Goal: Book appointment/travel/reservation

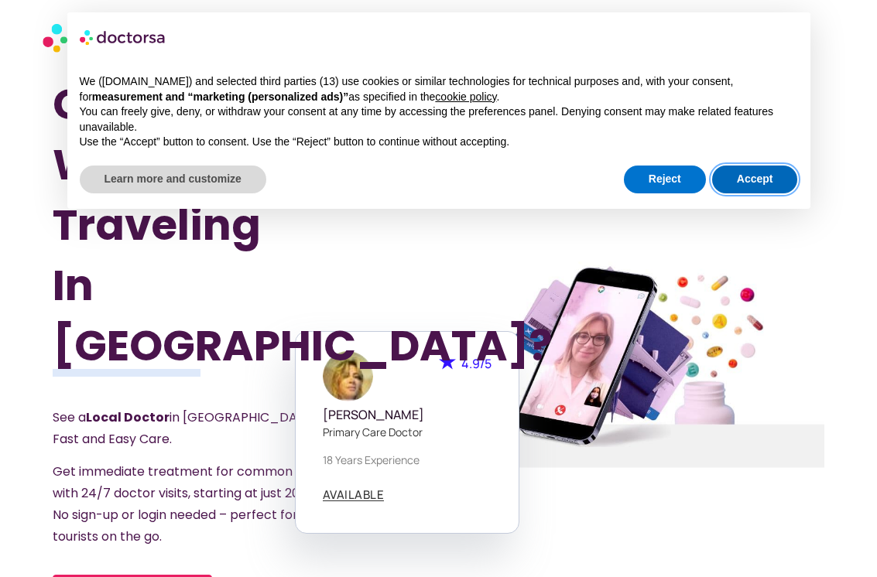
click at [758, 186] on button "Accept" at bounding box center [755, 180] width 86 height 28
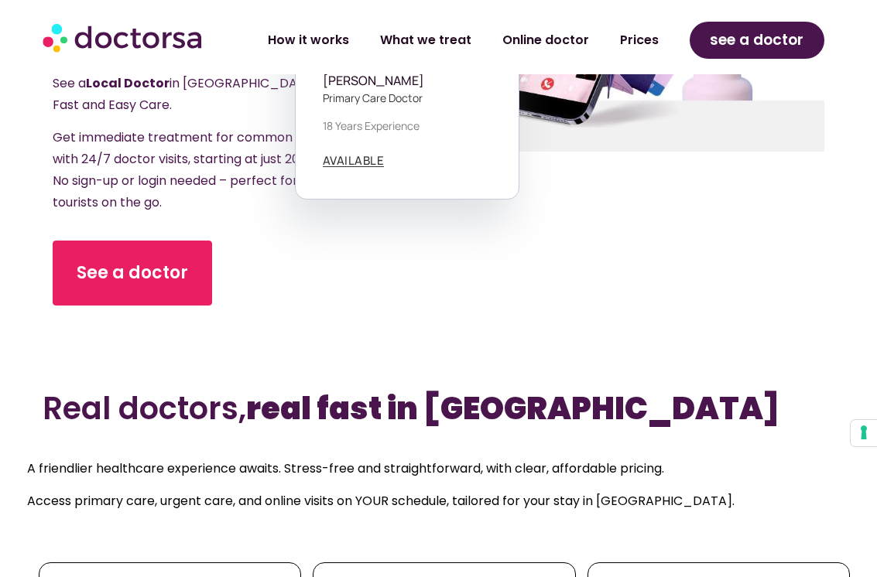
scroll to position [370, 0]
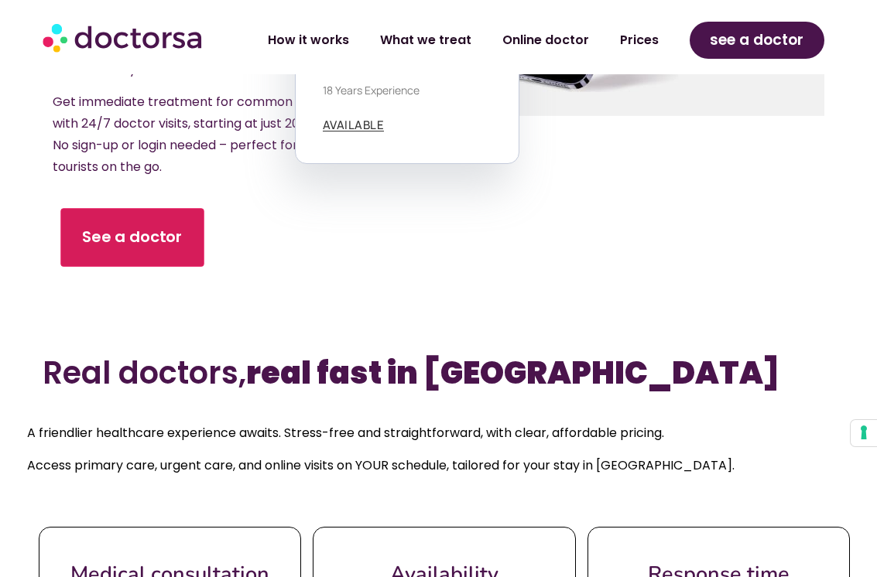
click at [106, 226] on span "See a doctor" at bounding box center [132, 237] width 101 height 22
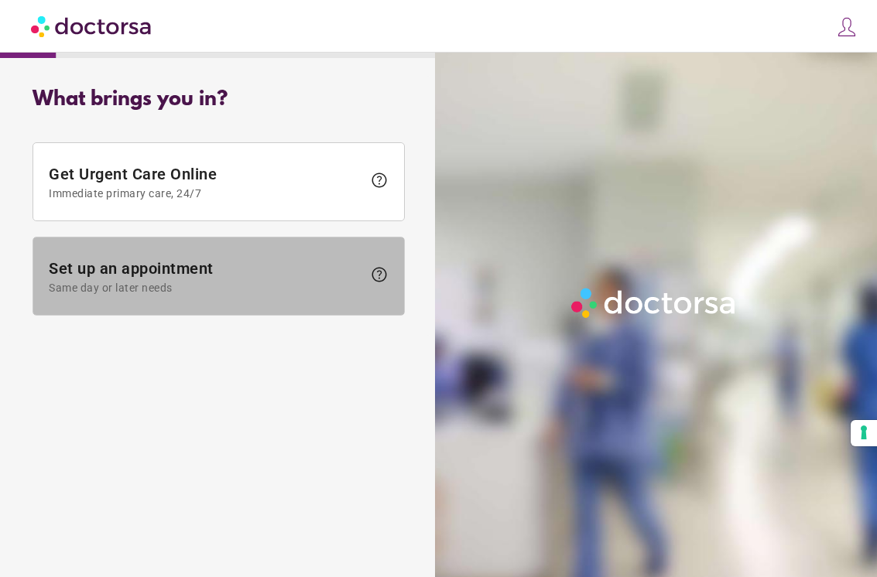
click at [207, 285] on span "Same day or later needs" at bounding box center [205, 288] width 313 height 12
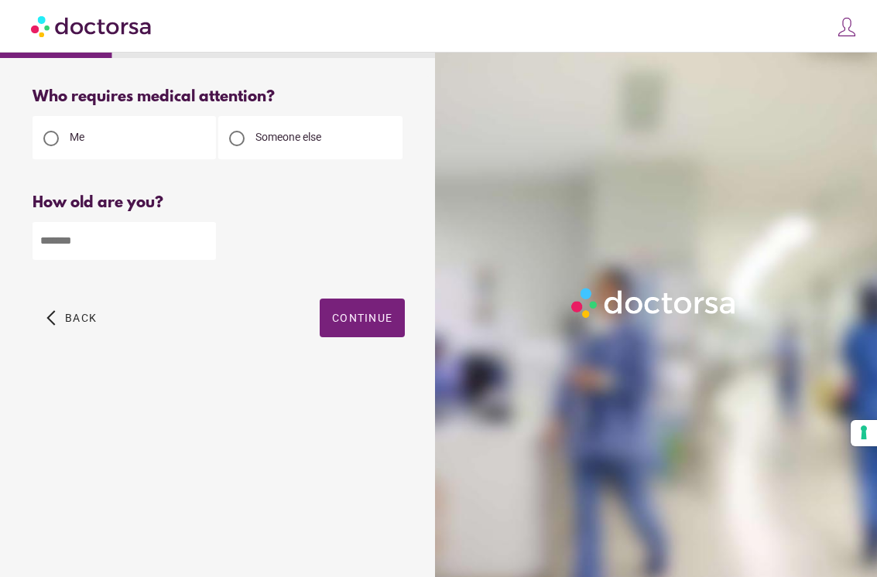
click at [241, 135] on div at bounding box center [236, 138] width 15 height 15
click at [107, 251] on input "number" at bounding box center [124, 241] width 183 height 38
type input "**"
click at [392, 313] on span "button" at bounding box center [362, 318] width 85 height 39
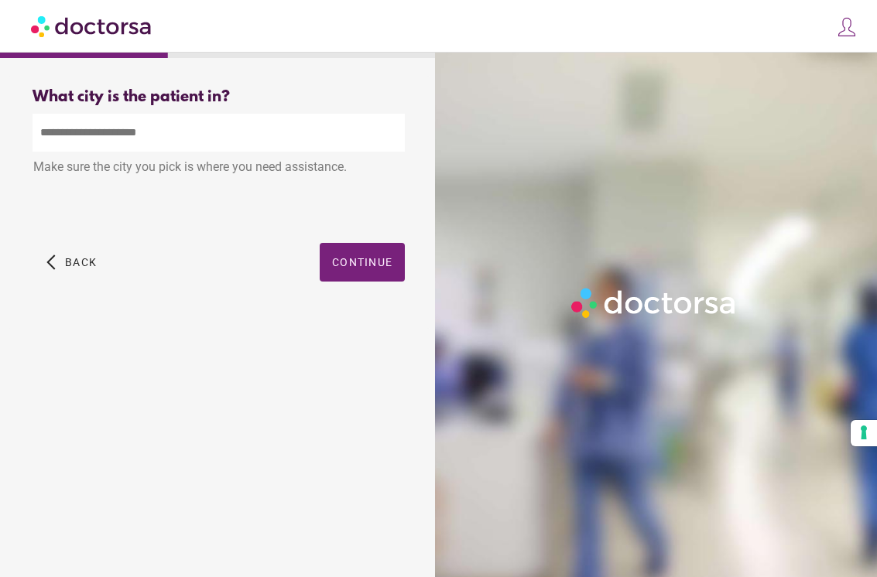
click at [207, 122] on input "text" at bounding box center [219, 133] width 372 height 38
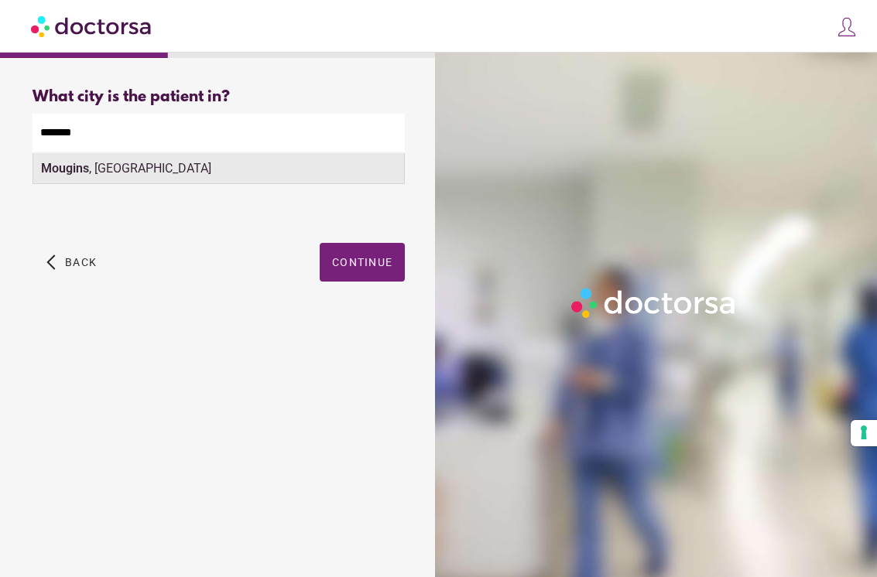
click at [154, 169] on div "Mougins , [GEOGRAPHIC_DATA]" at bounding box center [218, 168] width 371 height 31
type input "**********"
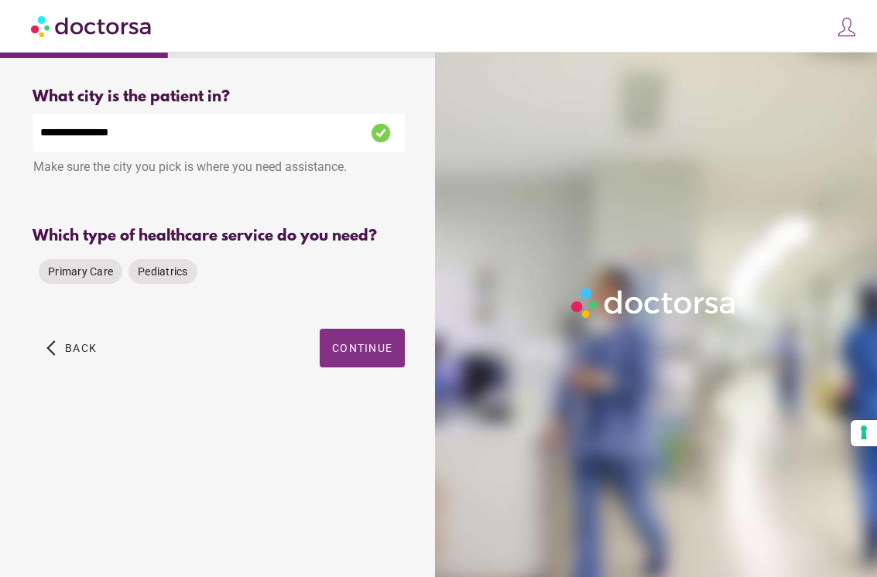
click at [384, 347] on span "Continue" at bounding box center [362, 348] width 60 height 12
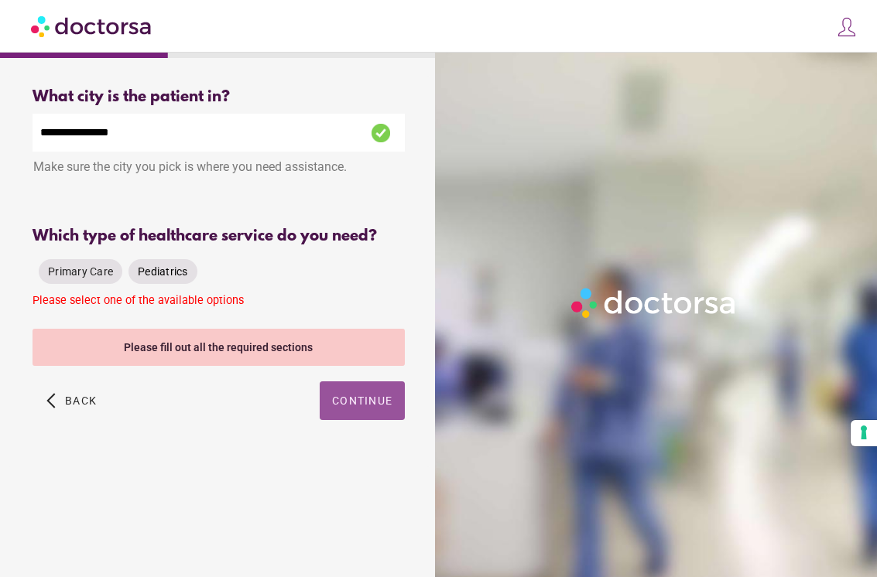
click at [174, 264] on div "Pediatrics" at bounding box center [162, 271] width 69 height 25
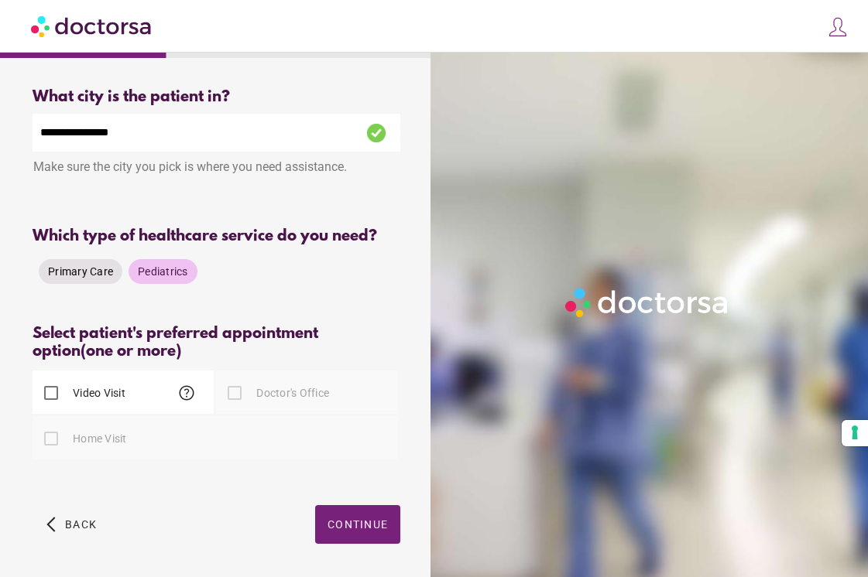
click at [60, 271] on span "Primary Care" at bounding box center [80, 271] width 65 height 12
click at [151, 277] on span "Pediatrics" at bounding box center [163, 271] width 50 height 12
click at [69, 268] on span "Primary Care" at bounding box center [80, 271] width 65 height 12
